Goal: Communication & Community: Participate in discussion

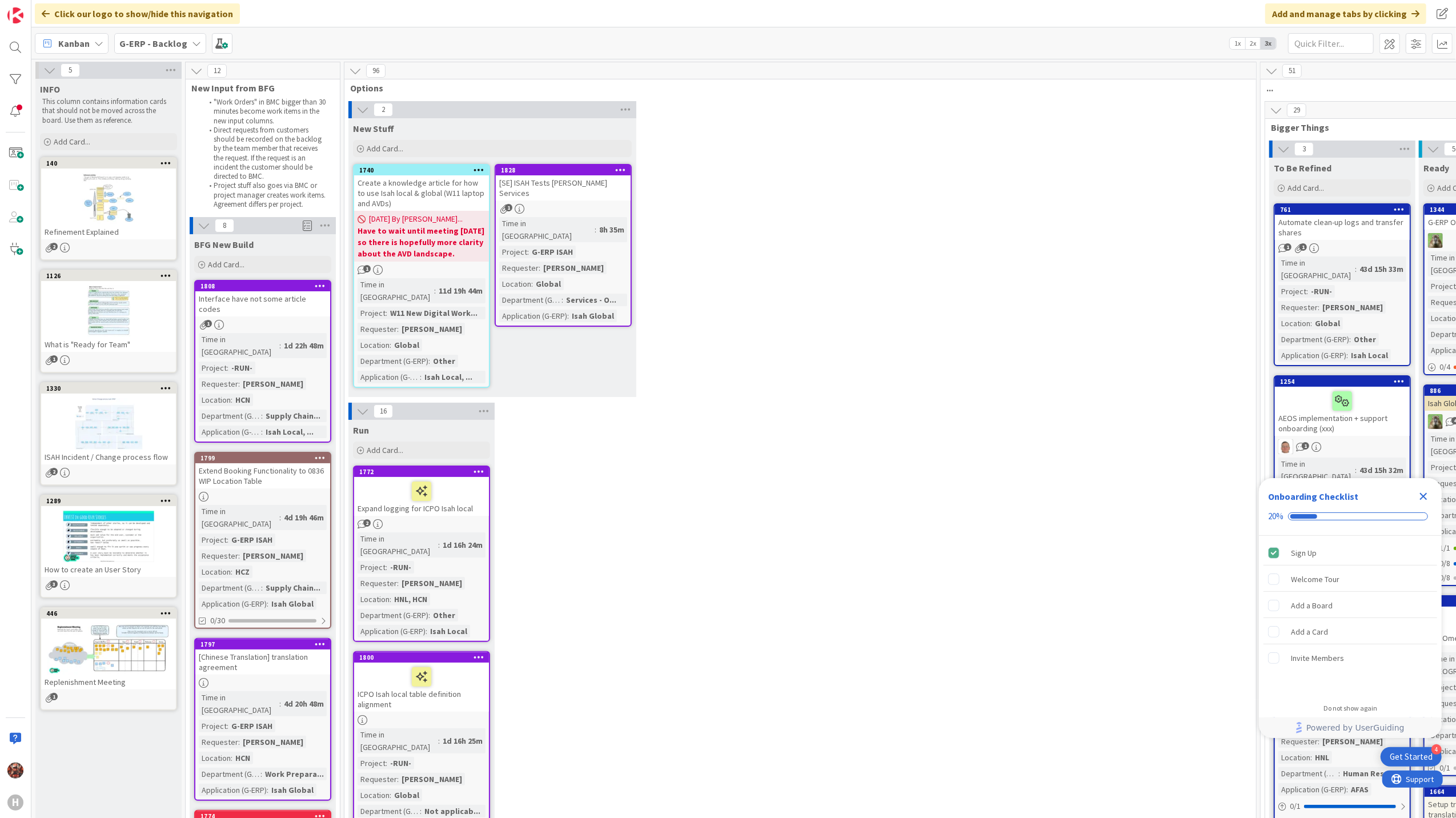
click at [158, 37] on b "G-ERP - Backlog" at bounding box center [154, 43] width 68 height 11
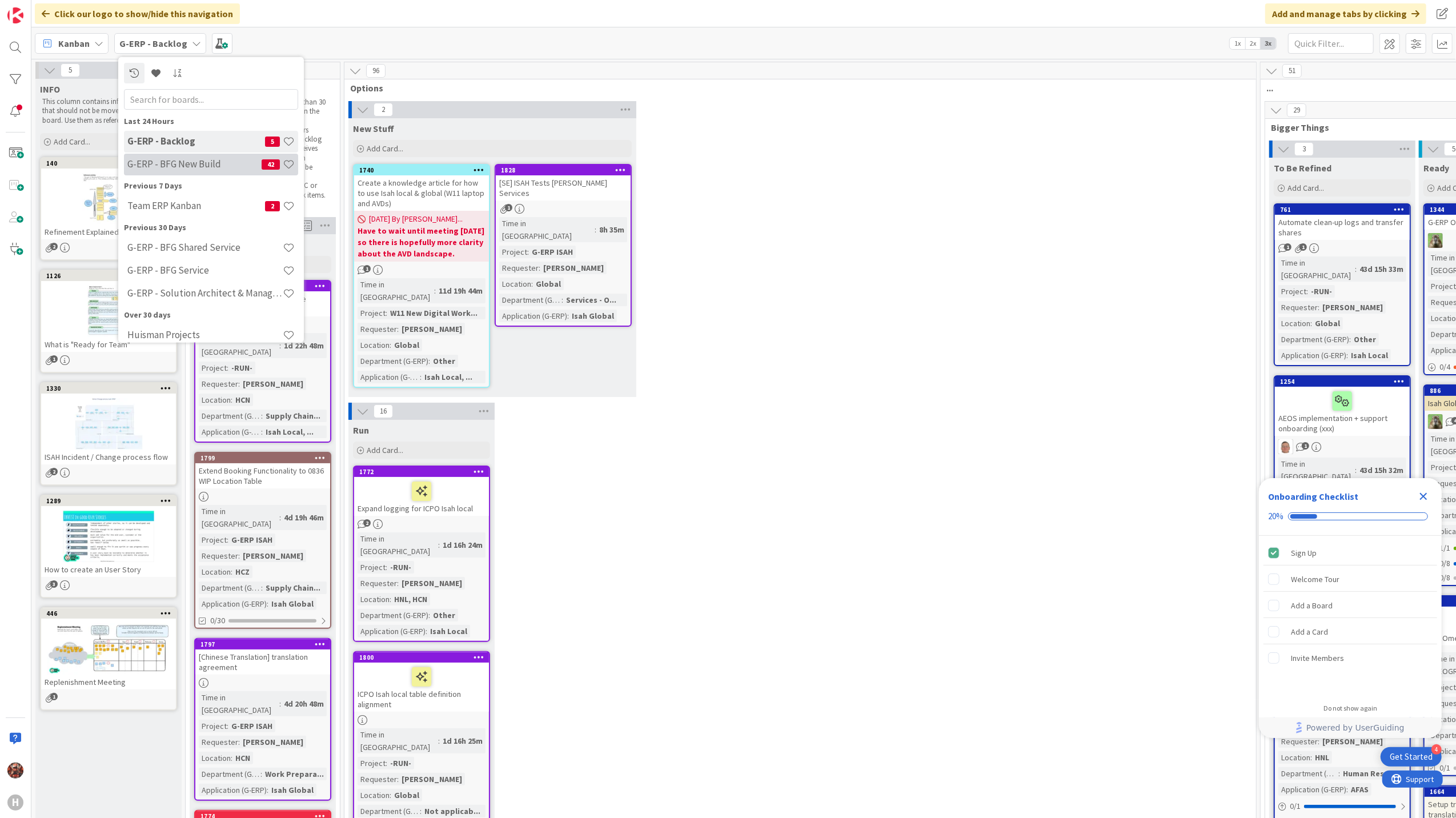
click at [190, 170] on div "G-ERP - BFG New Build 42" at bounding box center [211, 163] width 174 height 22
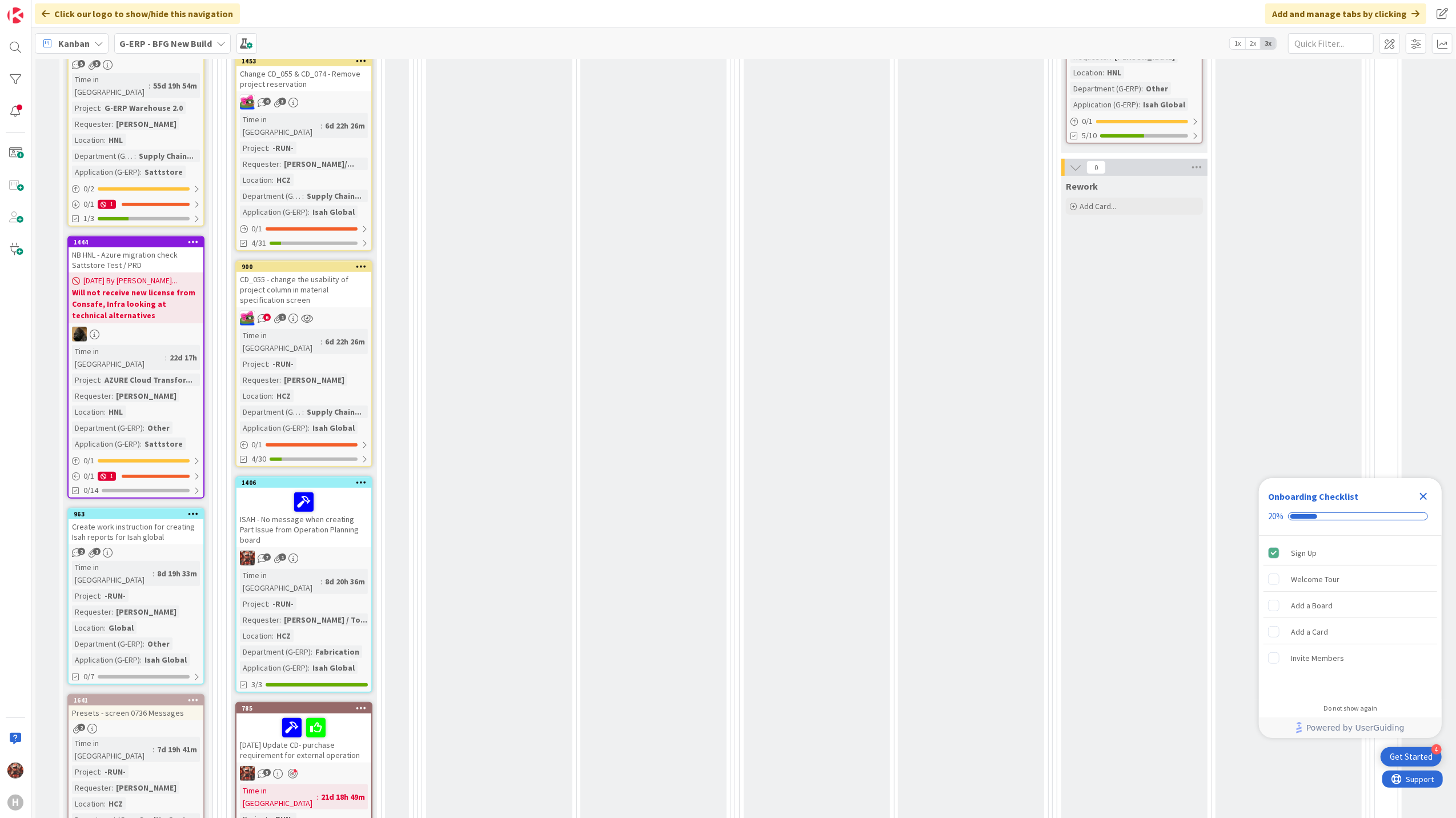
scroll to position [609, 0]
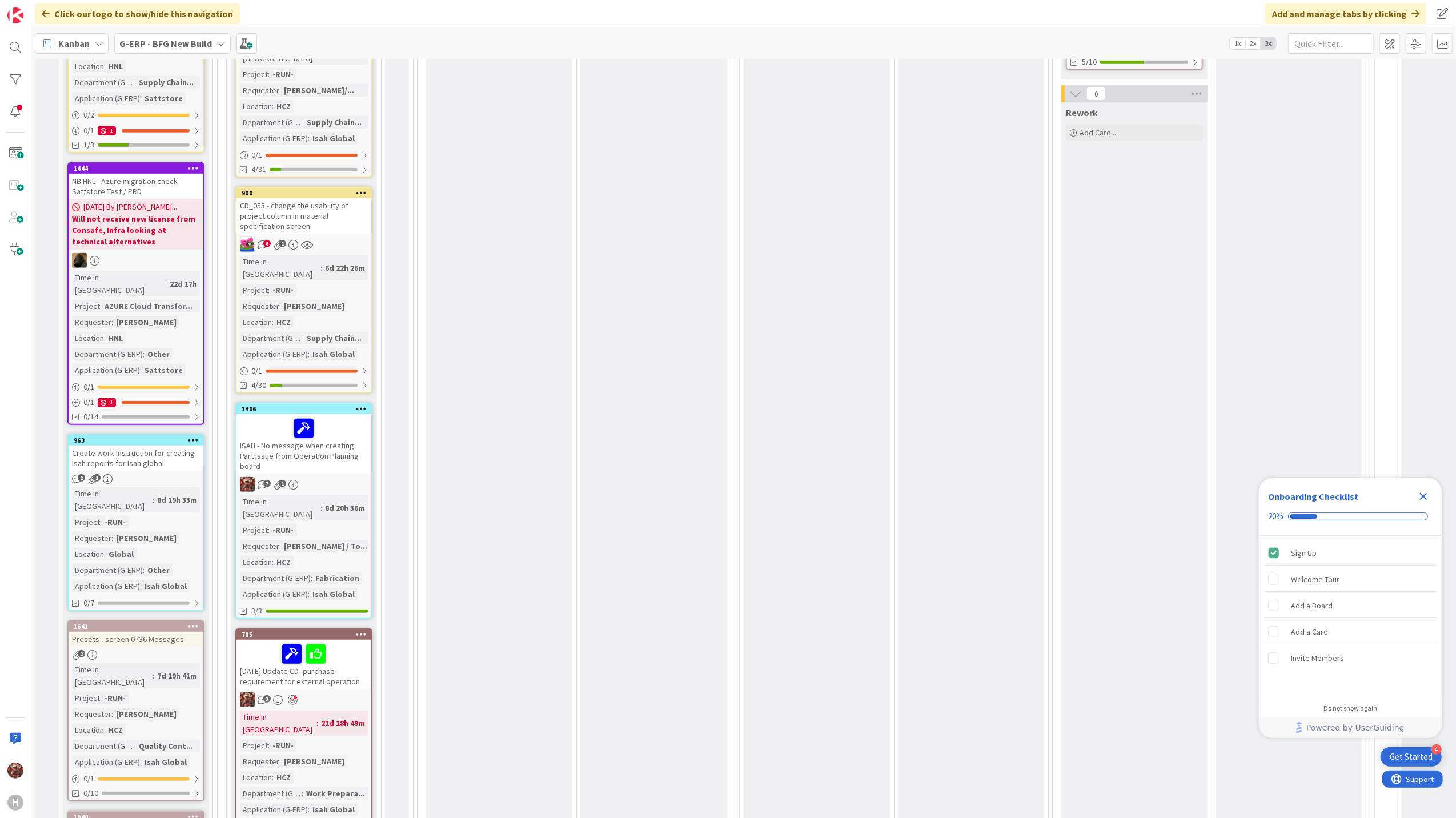
click at [343, 414] on div "ISAH - No message when creating Part Issue from Operation Planning board" at bounding box center [303, 444] width 135 height 60
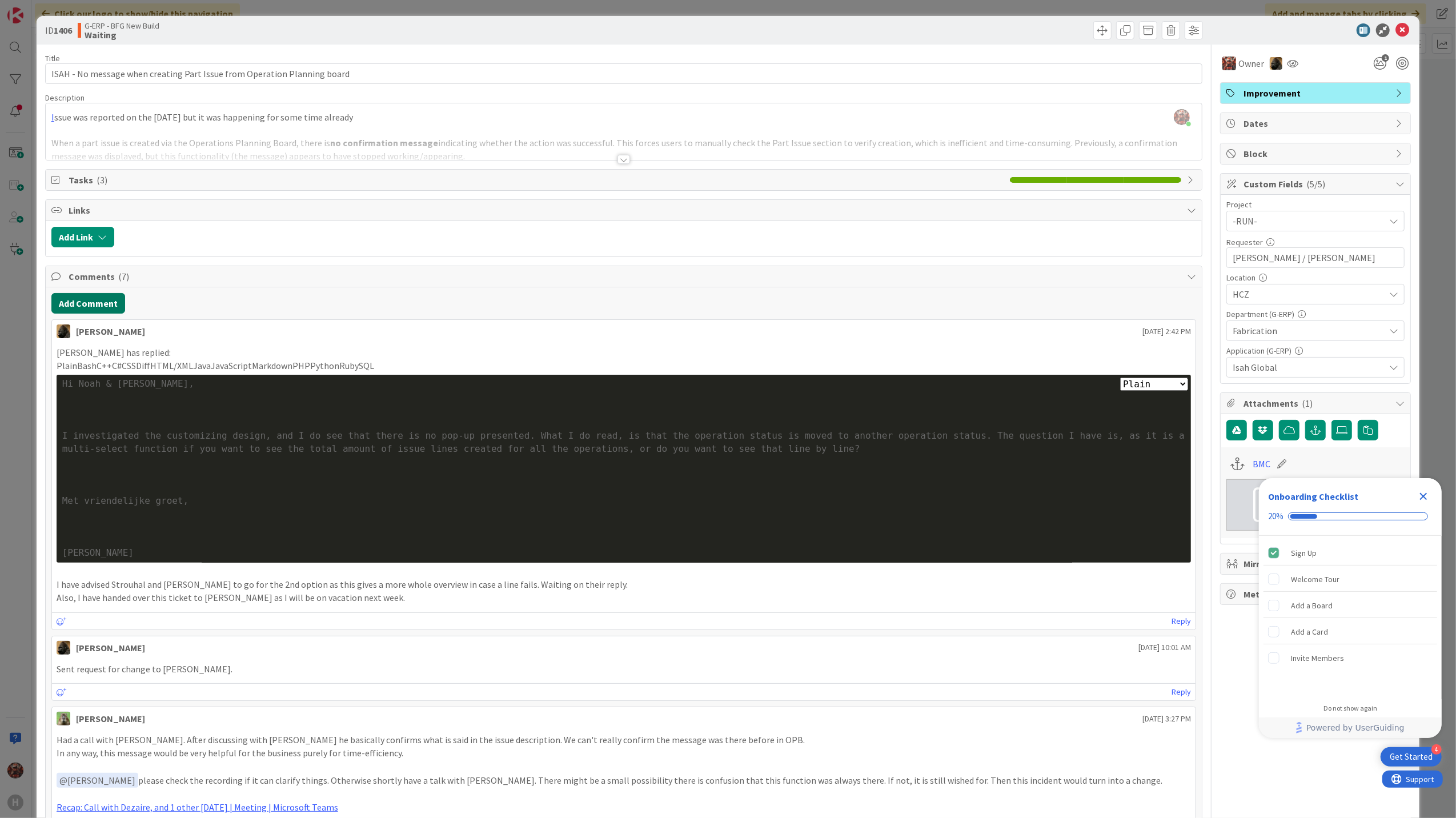
click at [91, 304] on button "Add Comment" at bounding box center [88, 303] width 73 height 20
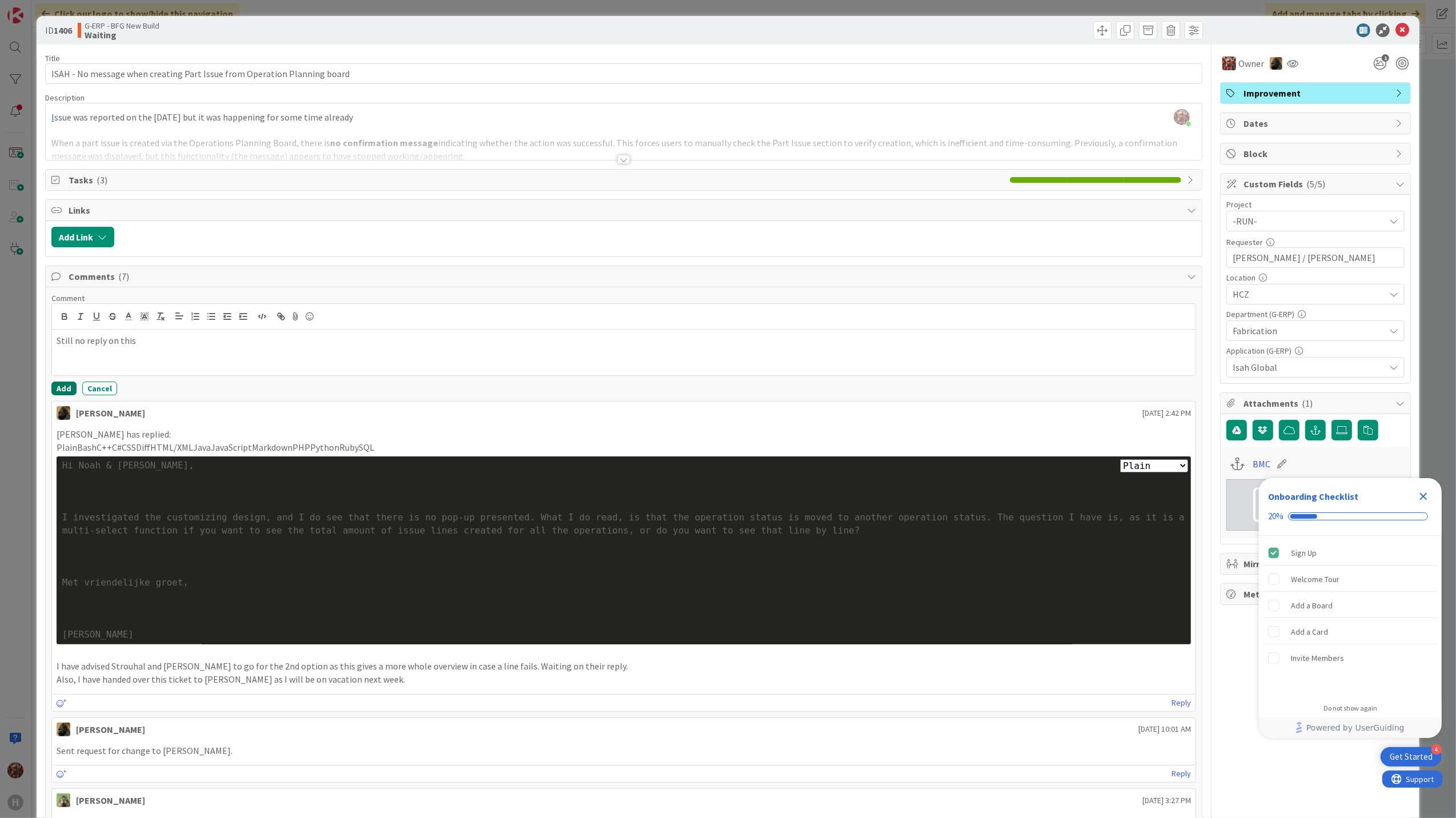
click at [67, 395] on button "Add" at bounding box center [64, 388] width 25 height 14
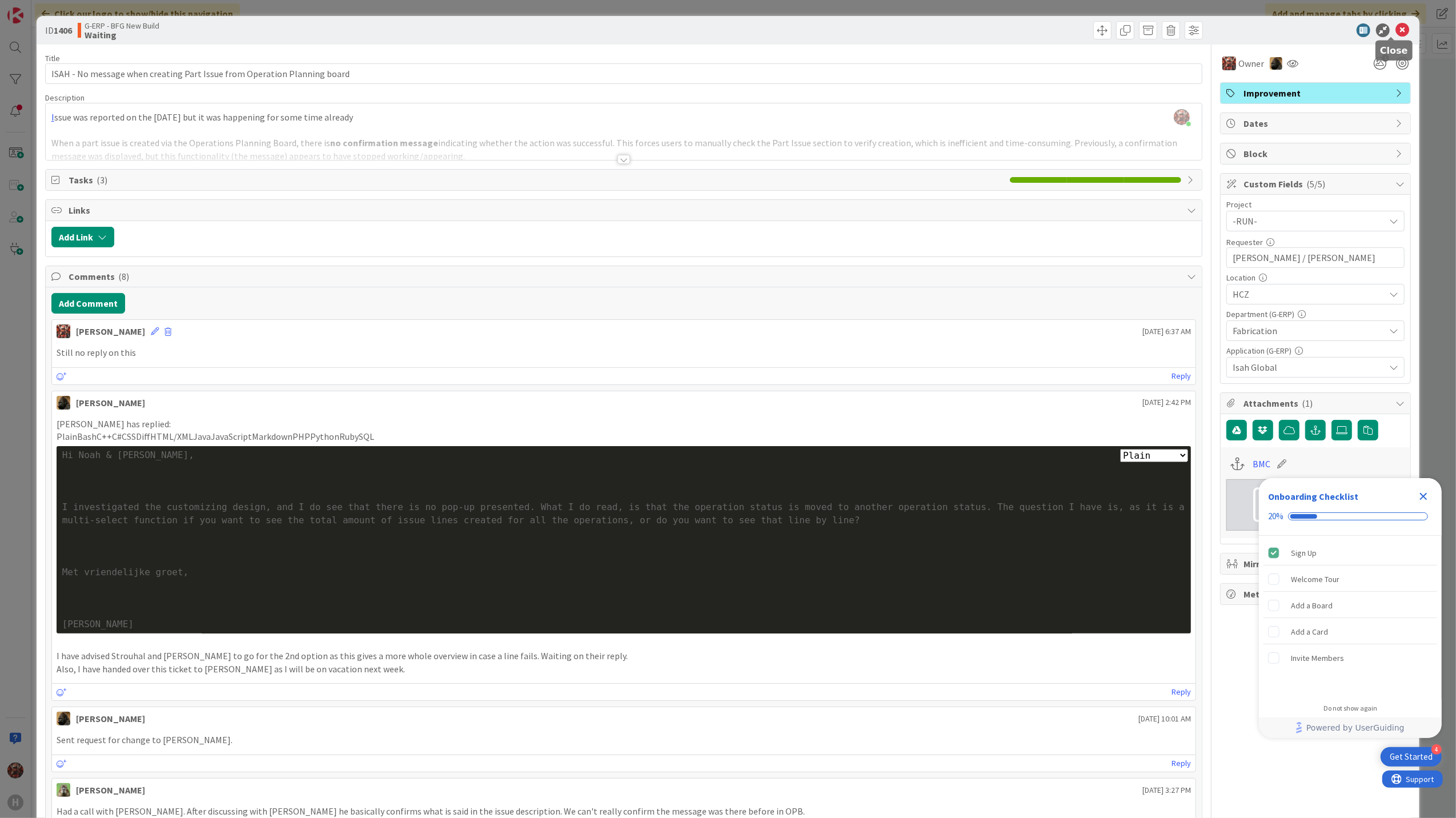
click at [1395, 33] on icon at bounding box center [1402, 30] width 14 height 14
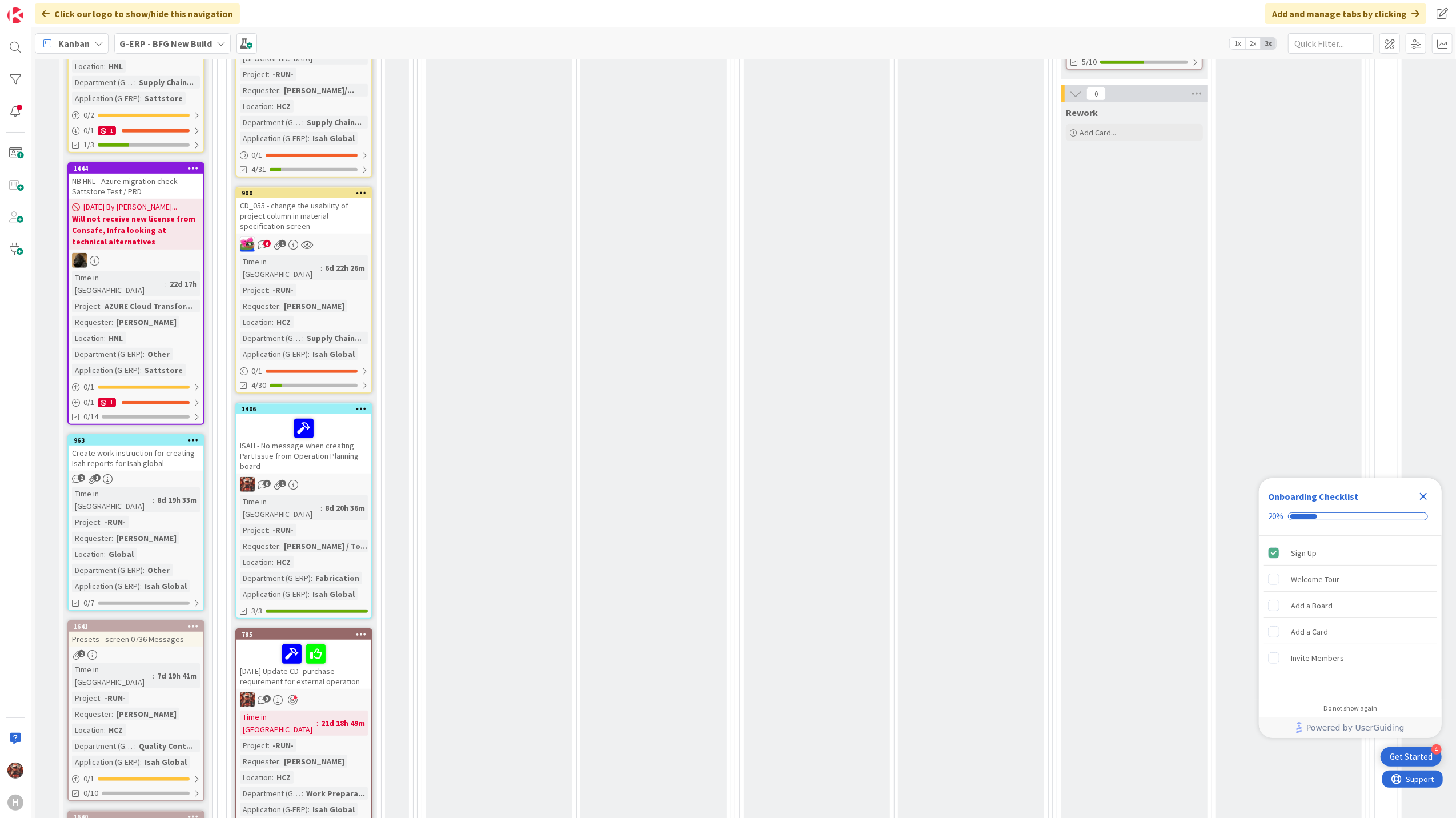
click at [1426, 492] on icon "Close Checklist" at bounding box center [1423, 496] width 14 height 14
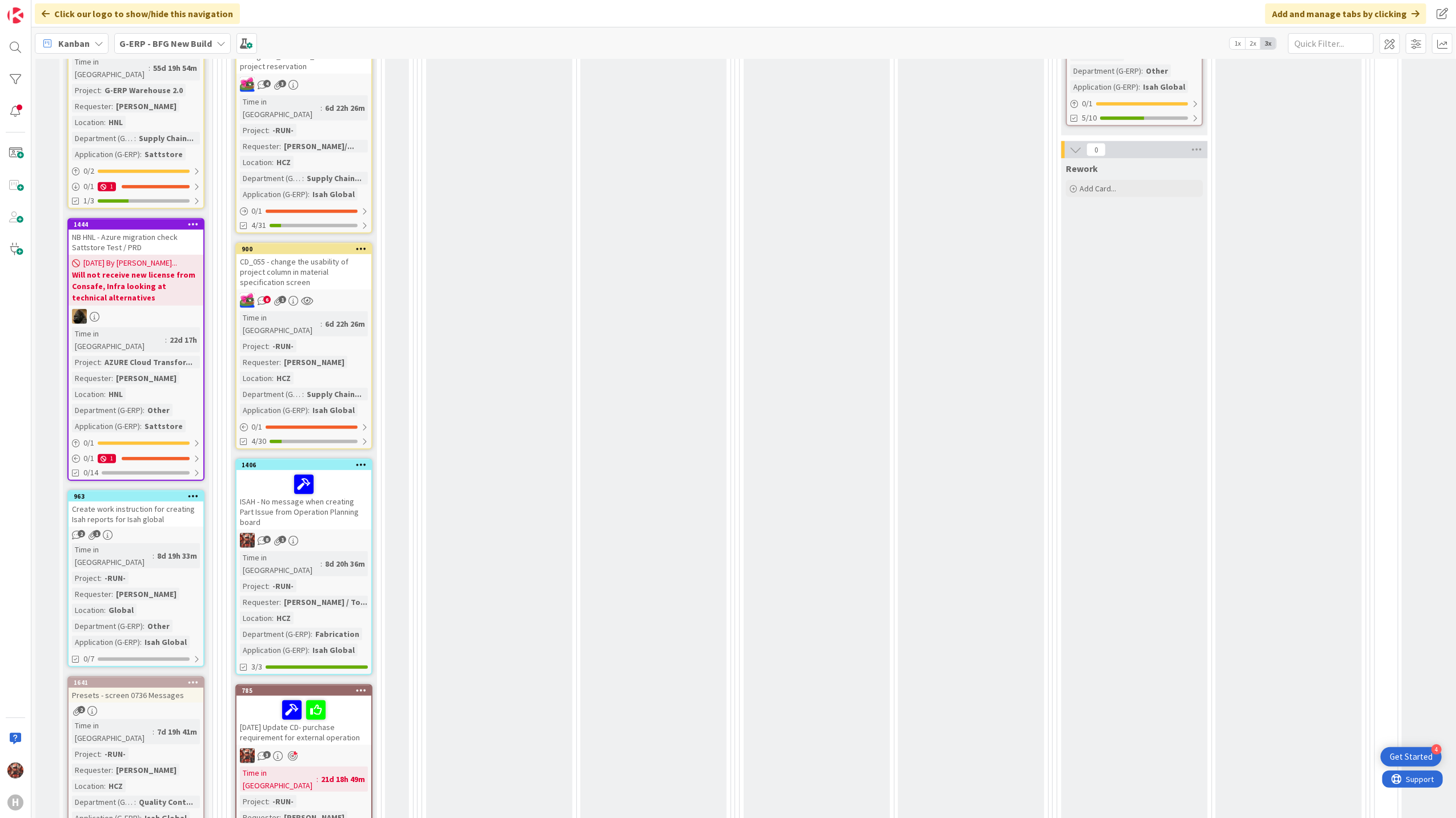
scroll to position [533, 0]
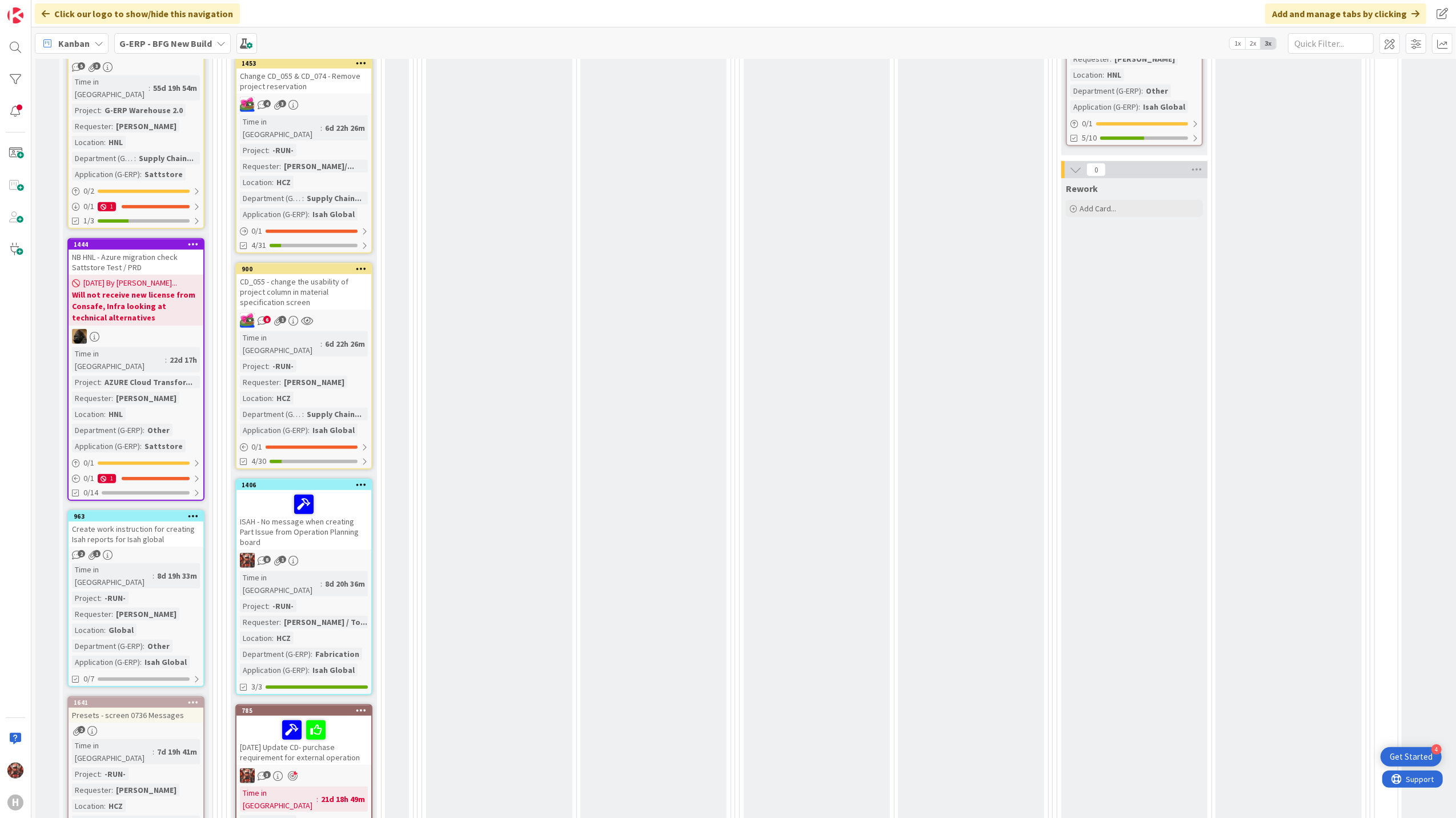
click at [295, 771] on icon at bounding box center [293, 777] width 10 height 11
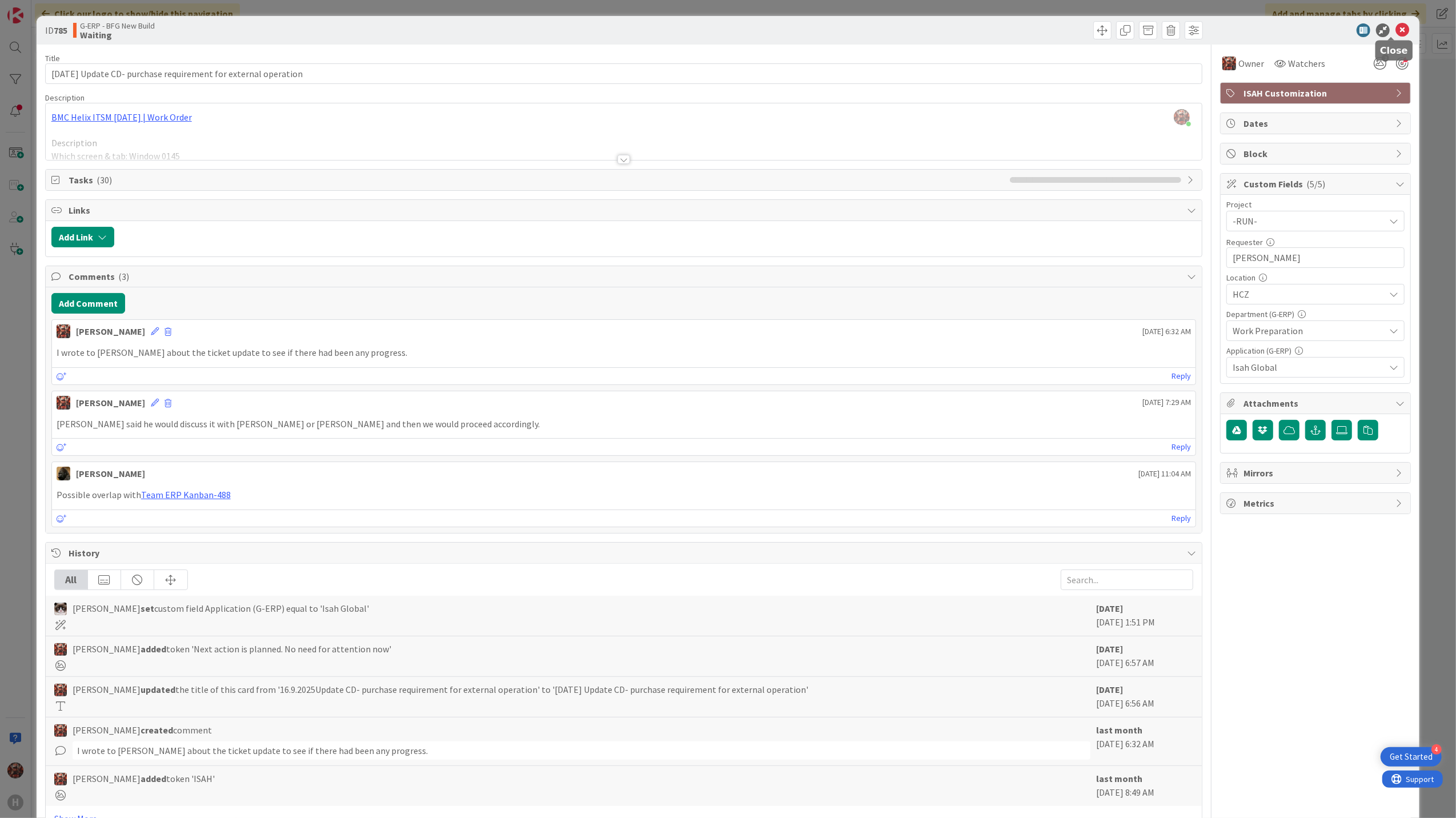
click at [1396, 25] on icon at bounding box center [1402, 30] width 14 height 14
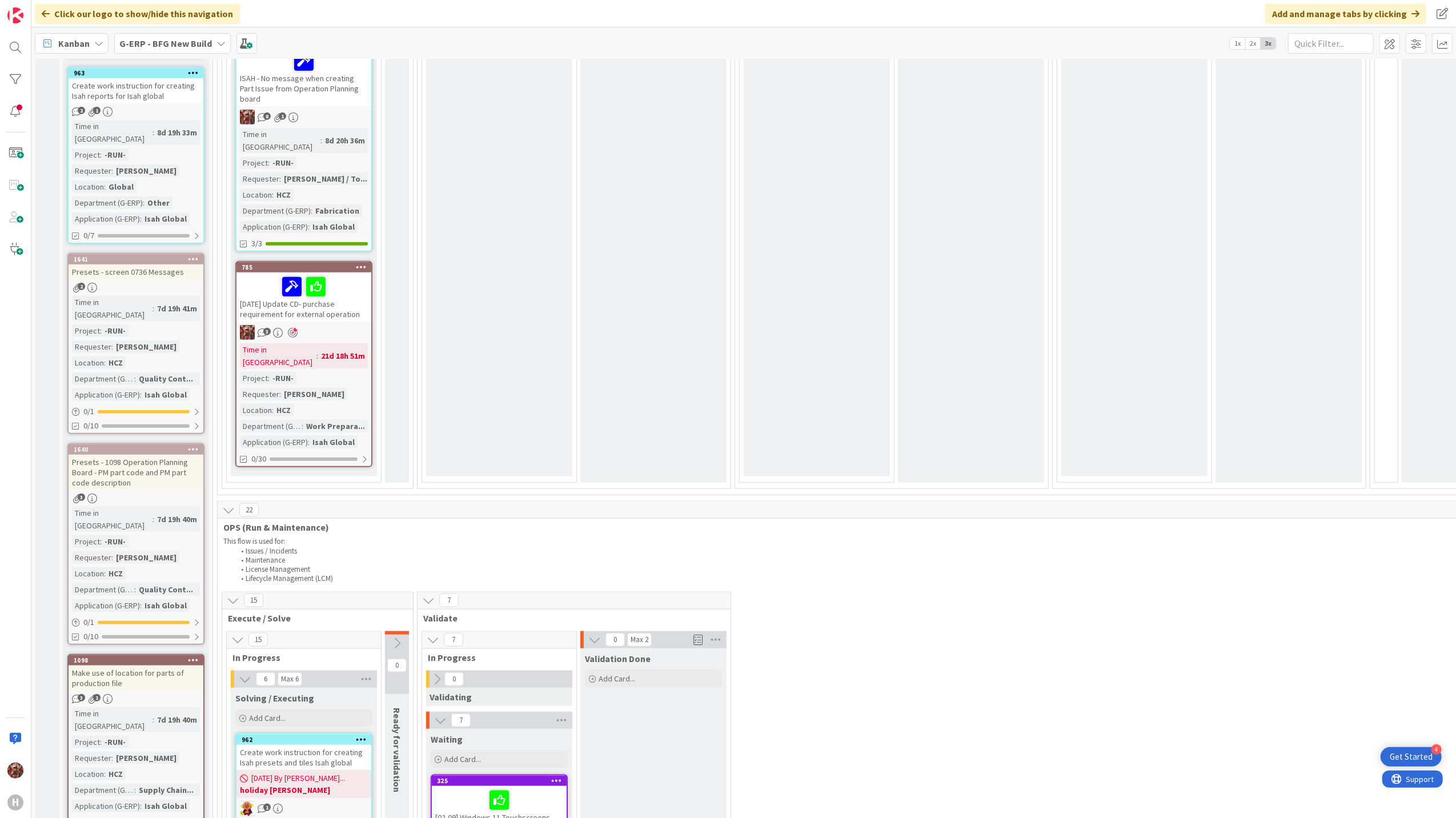
scroll to position [1237, 0]
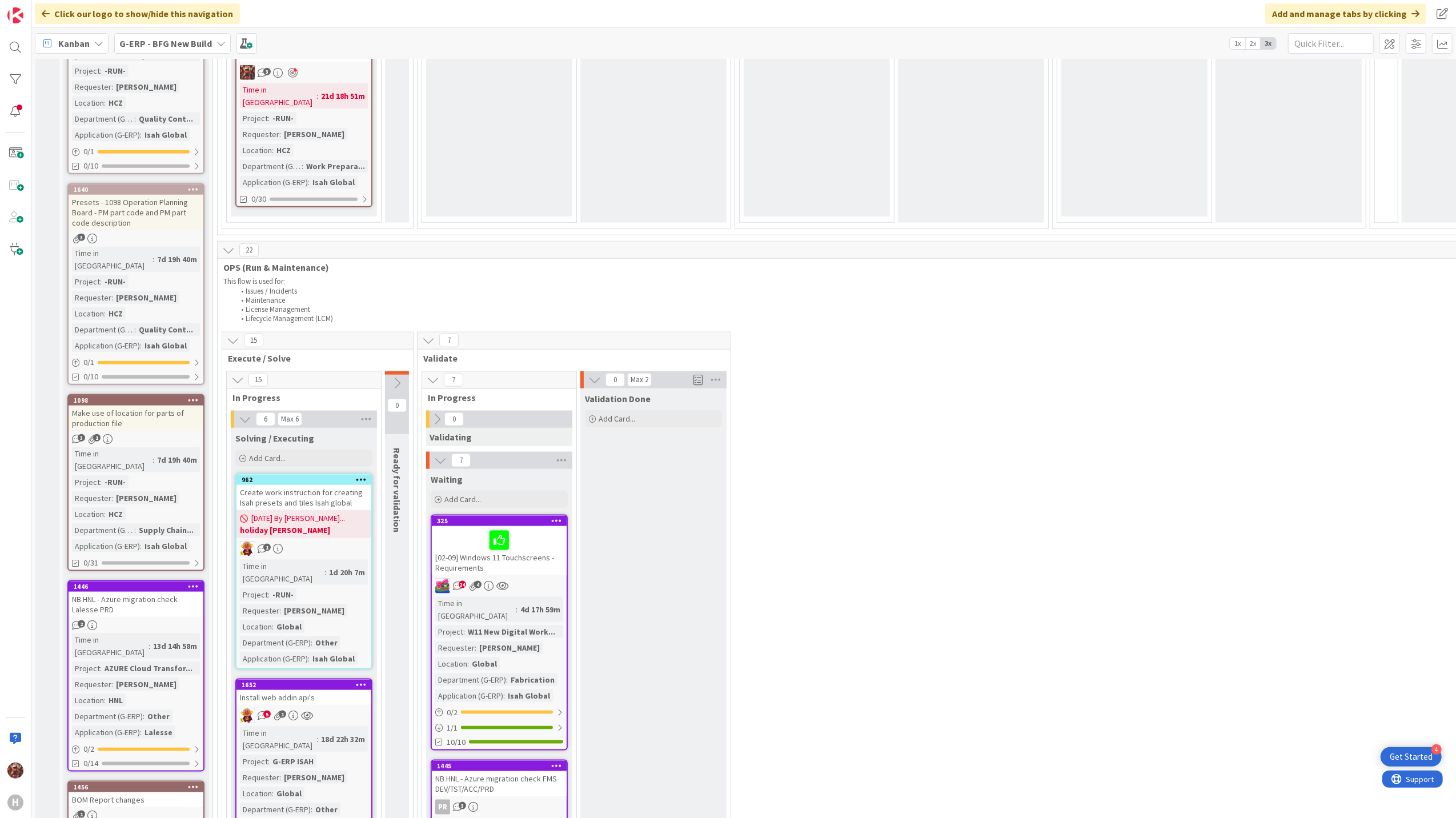
click at [328, 485] on div "Create work instruction for creating Isah presets and tiles Isah global" at bounding box center [303, 498] width 135 height 25
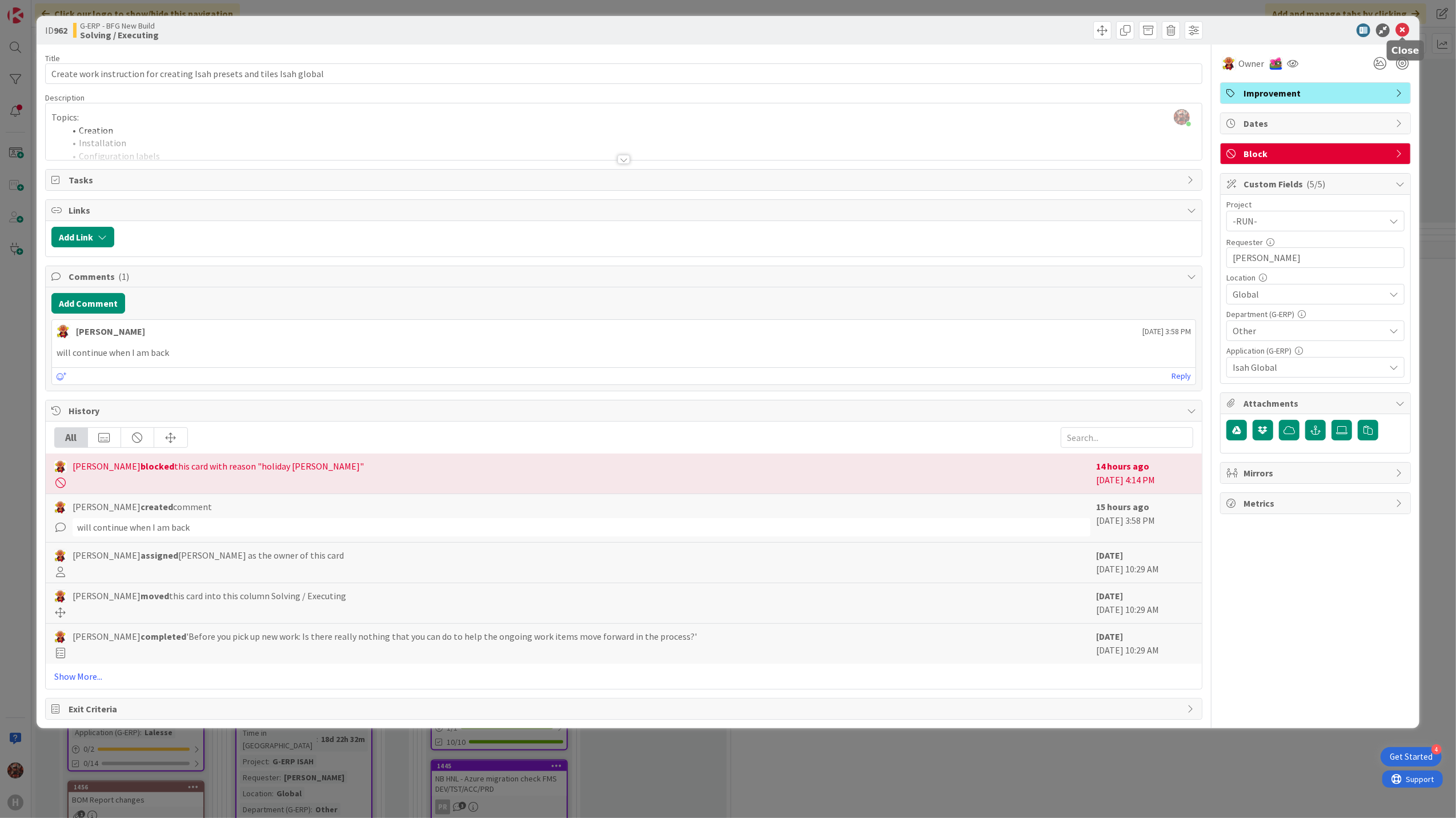
click at [1404, 35] on icon at bounding box center [1402, 30] width 14 height 14
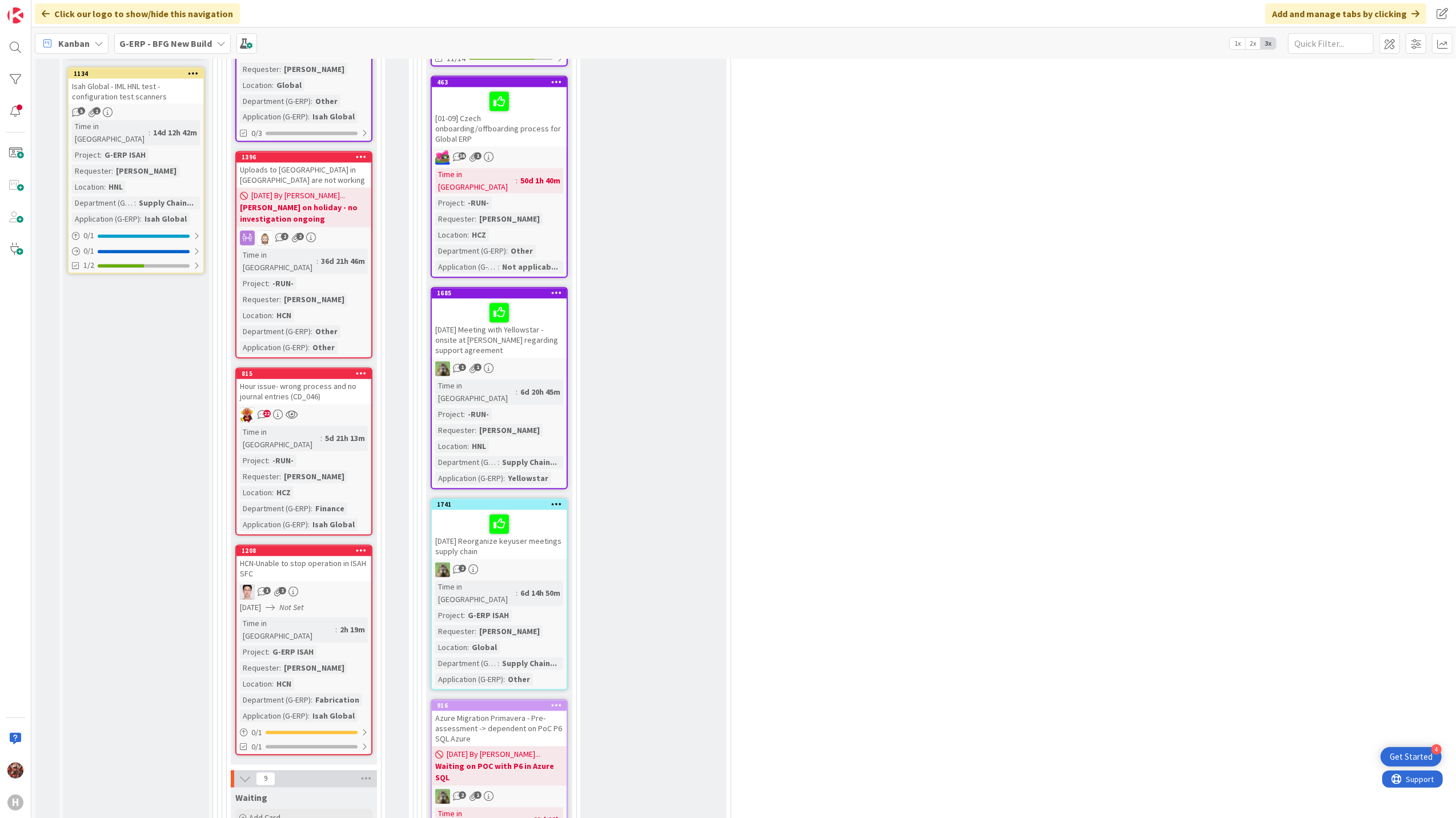
scroll to position [2151, 0]
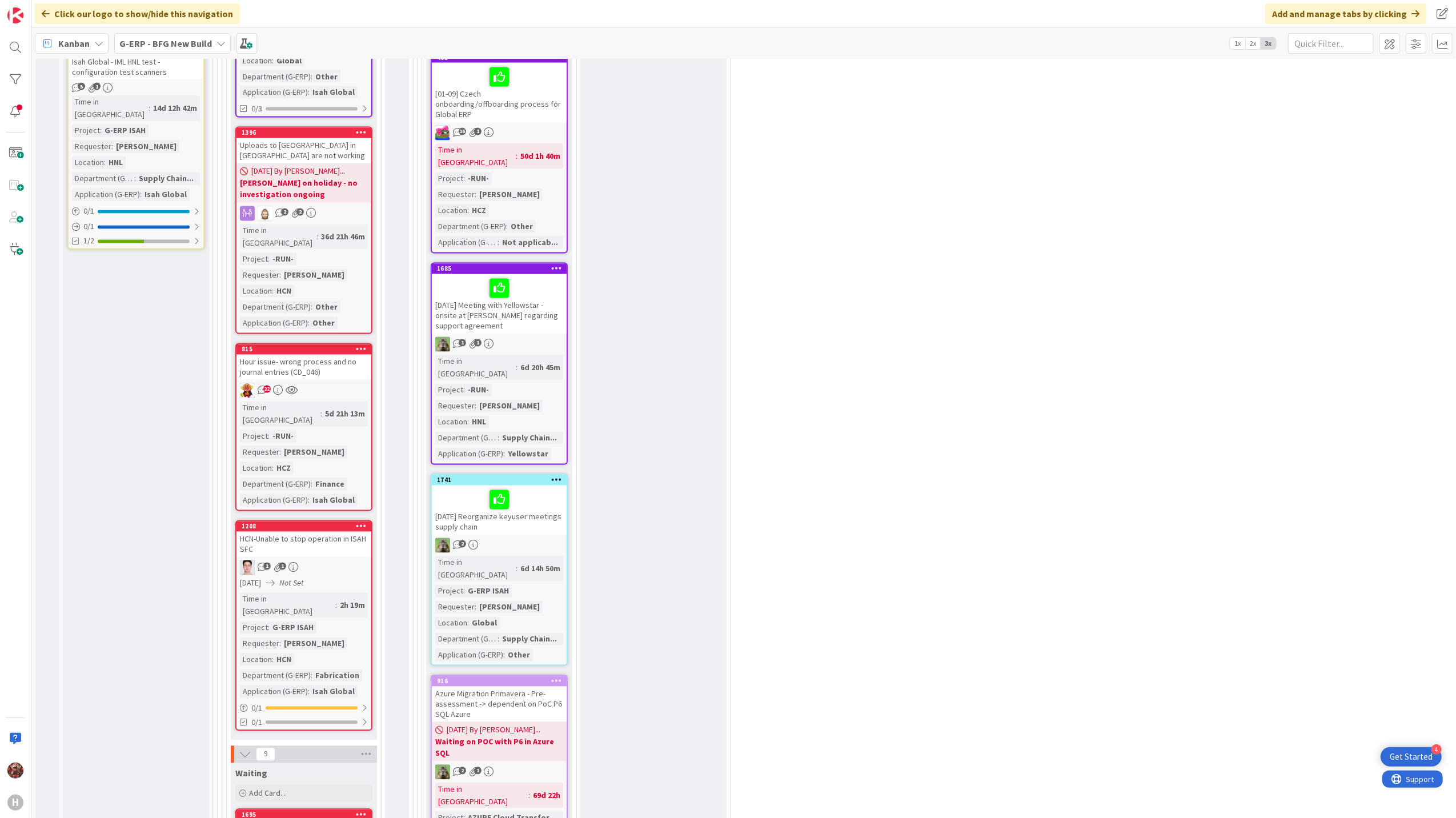
click at [328, 532] on div "HCN-Unable to stop operation in ISAH SFC" at bounding box center [303, 544] width 135 height 25
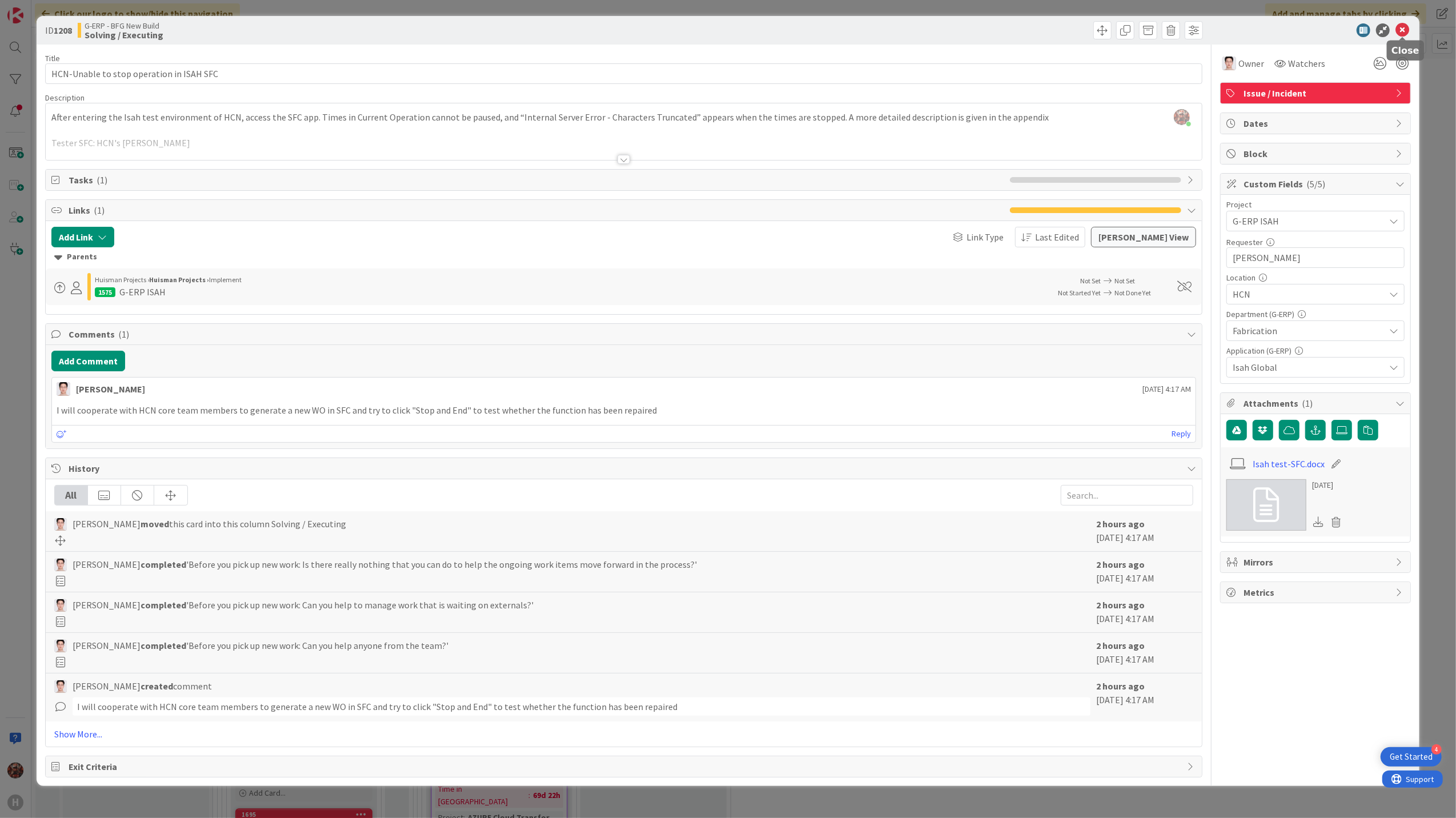
click at [1402, 25] on icon at bounding box center [1402, 30] width 14 height 14
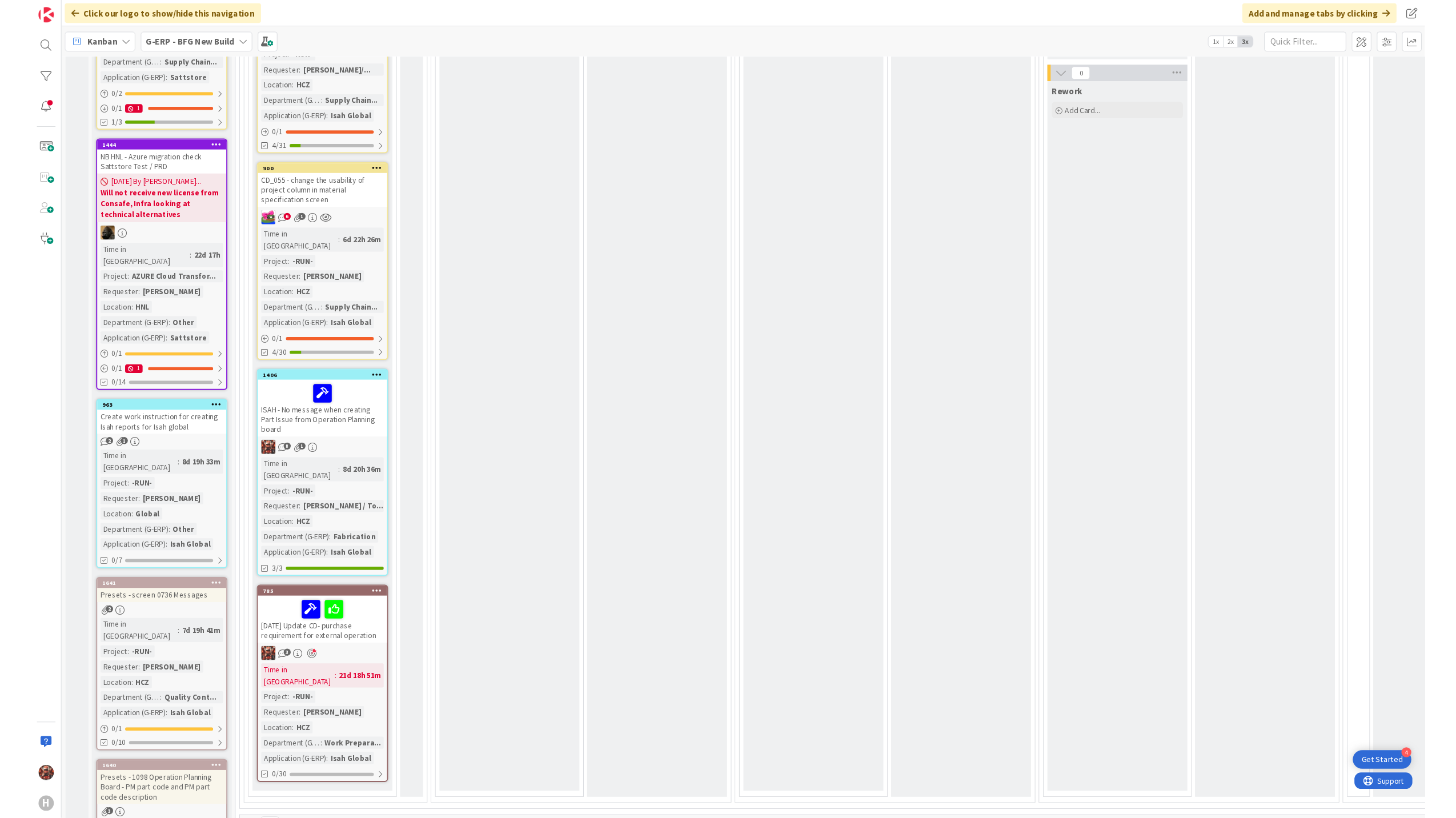
scroll to position [627, 0]
